Goal: Find specific page/section: Find specific page/section

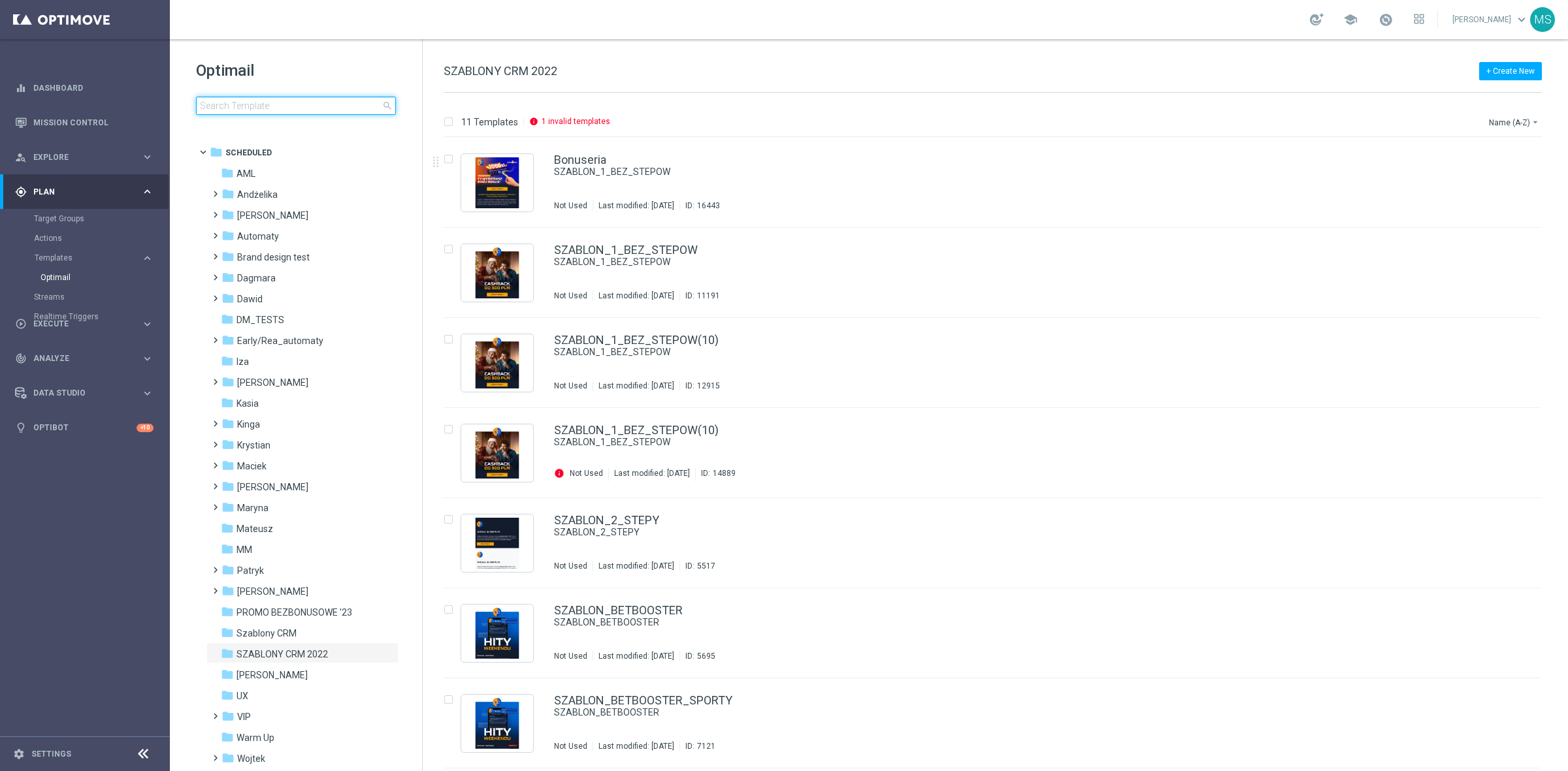
click at [295, 97] on input at bounding box center [296, 105] width 200 height 18
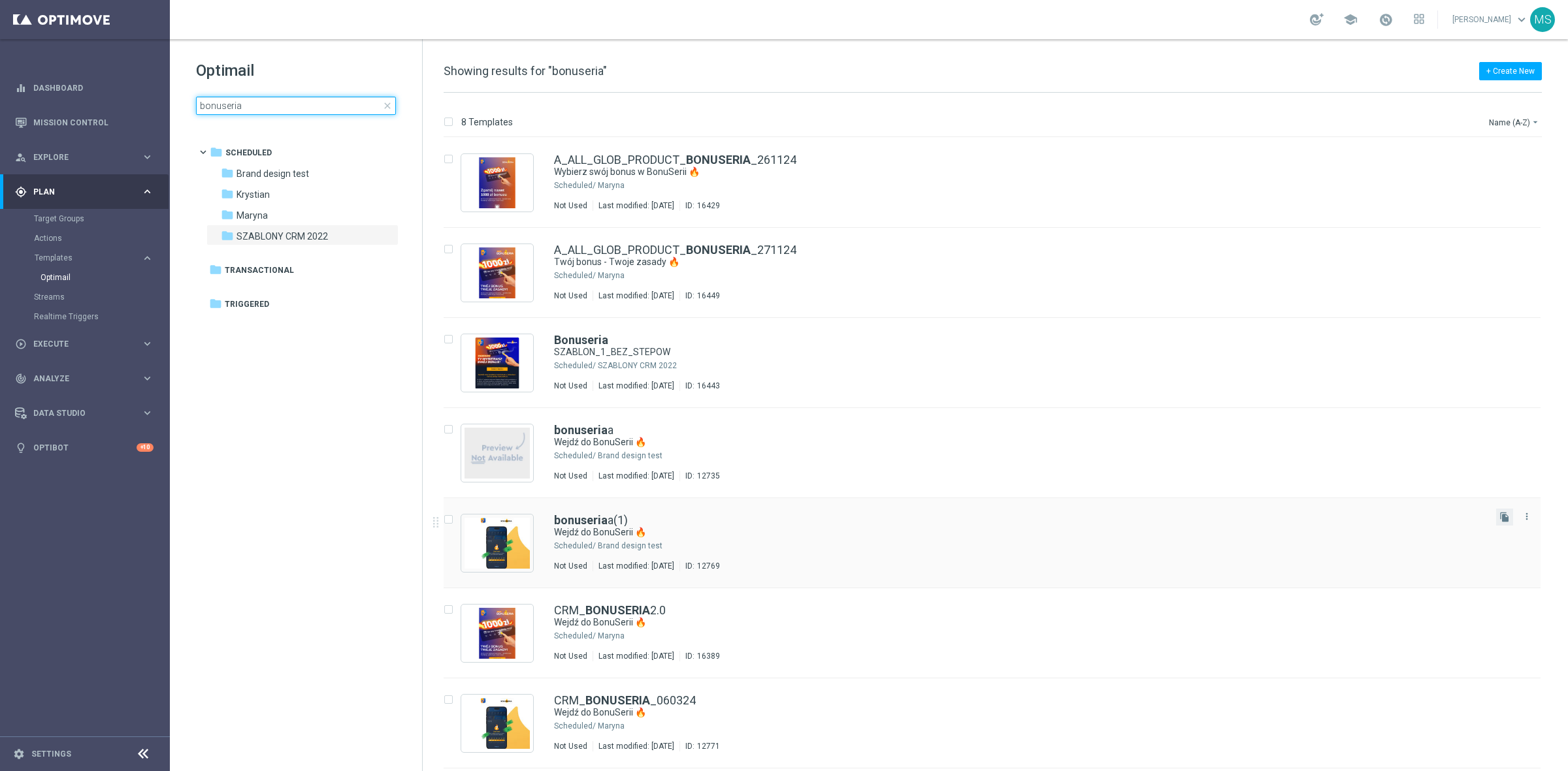
type input "bonuseria"
